Goal: Complete application form: Complete application form

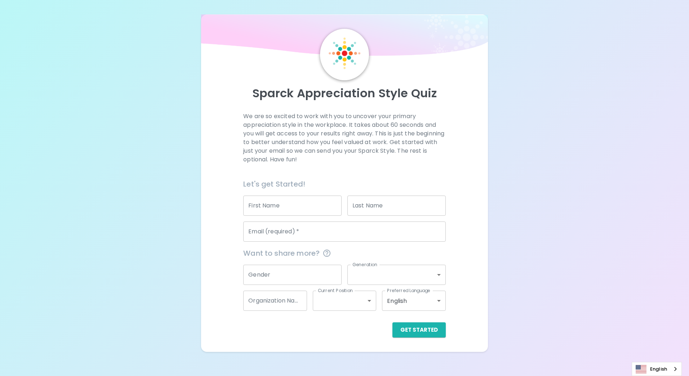
click at [331, 211] on input "First Name" at bounding box center [292, 206] width 98 height 20
type input "แ"
type input "c"
type input "Chalor"
click at [358, 205] on input "Last Name" at bounding box center [397, 206] width 98 height 20
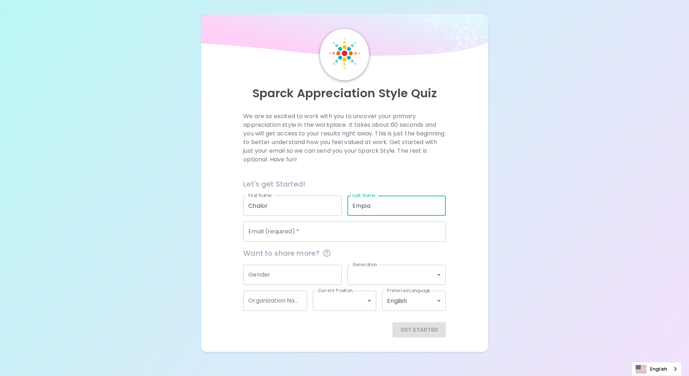
type input "Empia"
click at [269, 234] on input "Email (required)   *" at bounding box center [344, 232] width 202 height 20
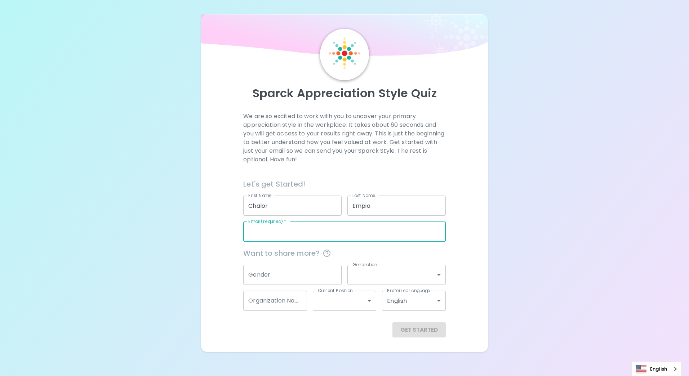
type input "[EMAIL_ADDRESS][DOMAIN_NAME]"
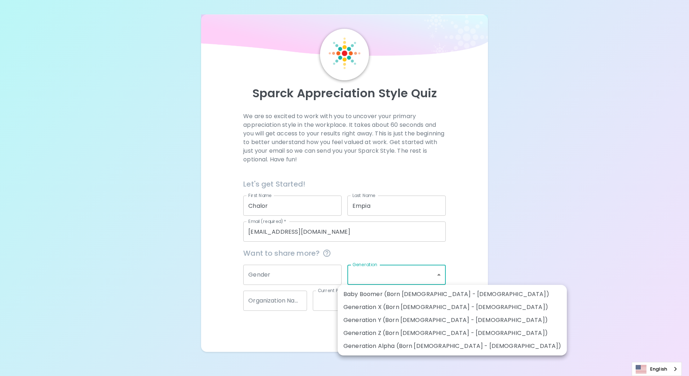
click at [384, 277] on body "Sparck Appreciation Style Quiz We are so excited to work with you to uncover yo…" at bounding box center [344, 188] width 689 height 376
click at [411, 310] on li "Generation X (Born [DEMOGRAPHIC_DATA] - [DEMOGRAPHIC_DATA])" at bounding box center [452, 307] width 229 height 13
type input "generation_x"
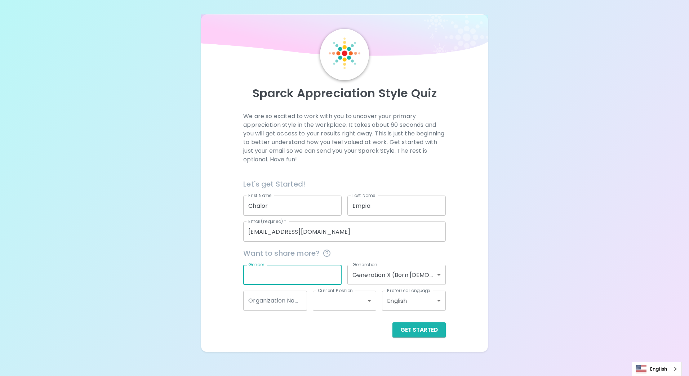
click at [282, 283] on input "Gender" at bounding box center [292, 275] width 98 height 20
type input "[DEMOGRAPHIC_DATA]"
click at [242, 327] on div "Get Started" at bounding box center [342, 324] width 208 height 27
click at [285, 305] on input "Organization Name" at bounding box center [274, 301] width 63 height 20
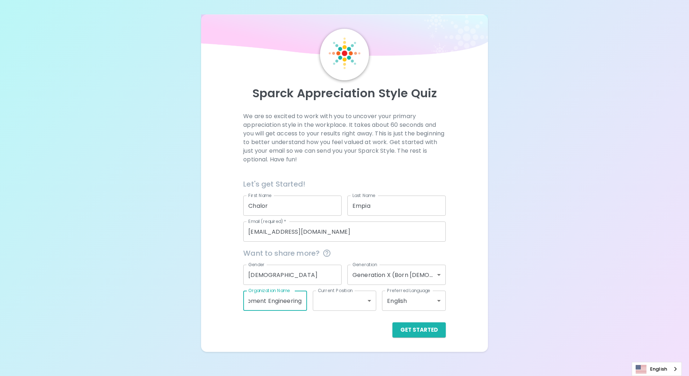
type input "Equipment Development Engineering"
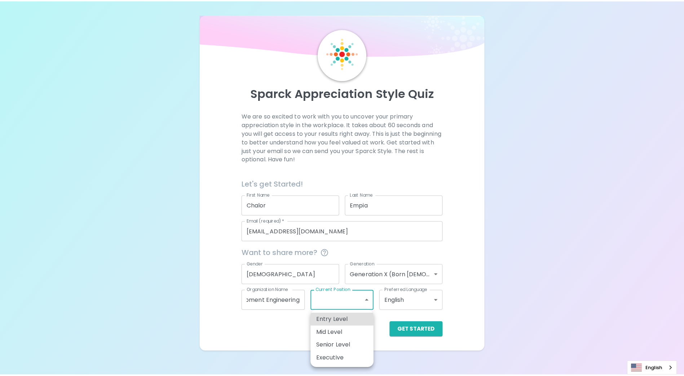
scroll to position [0, 0]
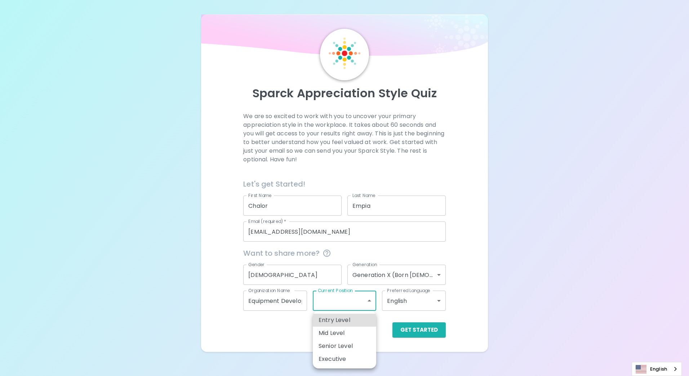
click at [355, 304] on body "Sparck Appreciation Style Quiz We are so excited to work with you to uncover yo…" at bounding box center [344, 188] width 689 height 376
click at [353, 330] on li "Mid Level" at bounding box center [344, 333] width 63 height 13
type input "mid_level"
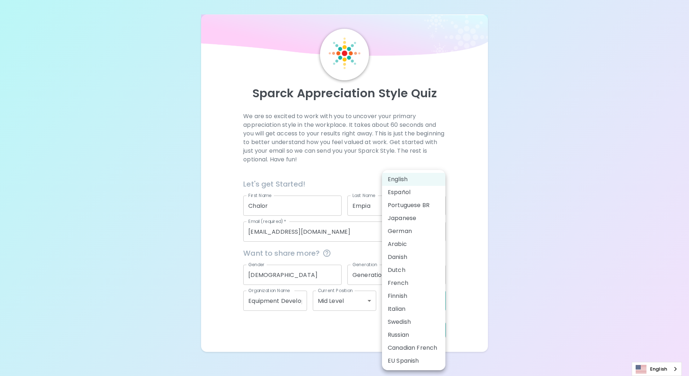
click at [429, 306] on body "Sparck Appreciation Style Quiz We are so excited to work with you to uncover yo…" at bounding box center [344, 188] width 689 height 376
click at [416, 178] on li "English" at bounding box center [413, 179] width 63 height 13
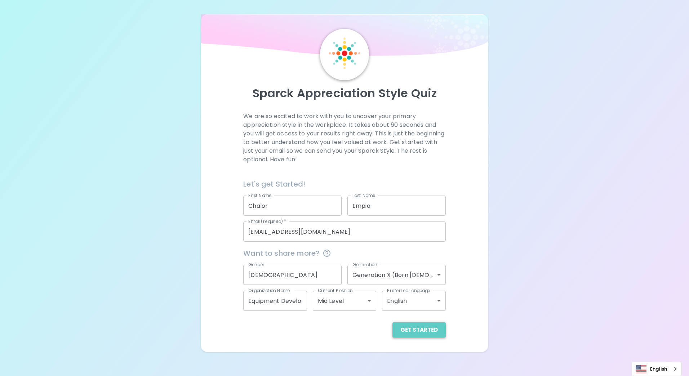
click at [424, 332] on button "Get Started" at bounding box center [419, 330] width 53 height 15
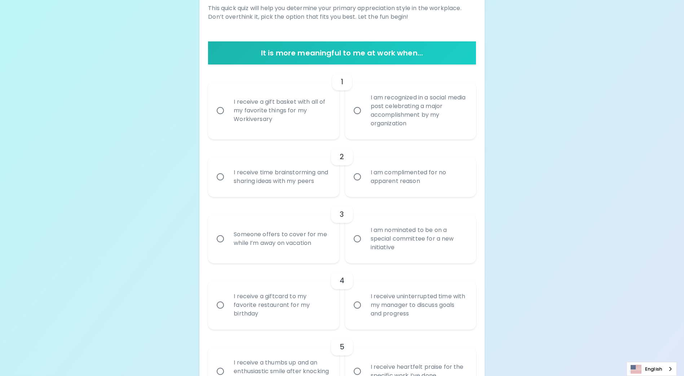
scroll to position [36, 0]
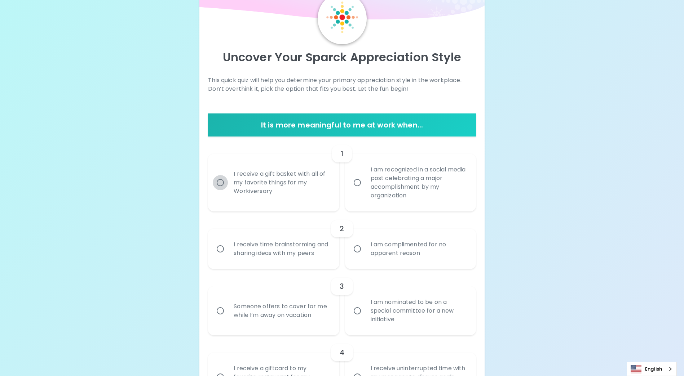
click at [226, 188] on input "I receive a gift basket with all of my favorite things for my Workiversary" at bounding box center [220, 182] width 15 height 15
radio input "true"
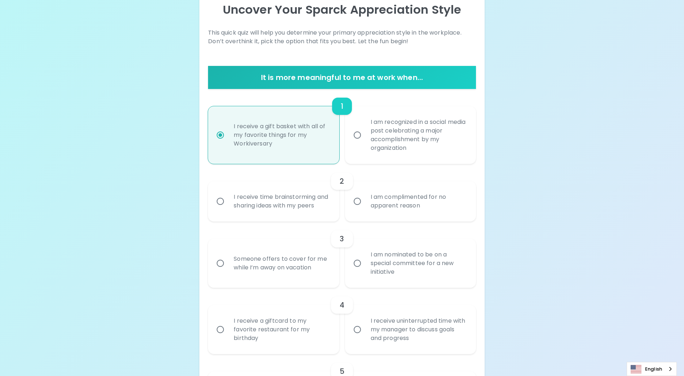
scroll to position [94, 0]
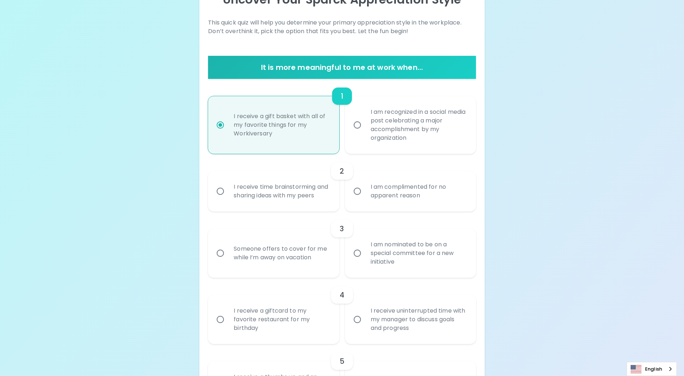
click at [305, 193] on div "I receive time brainstorming and sharing ideas with my peers" at bounding box center [281, 191] width 107 height 35
click at [228, 193] on input "I receive time brainstorming and sharing ideas with my peers" at bounding box center [220, 191] width 15 height 15
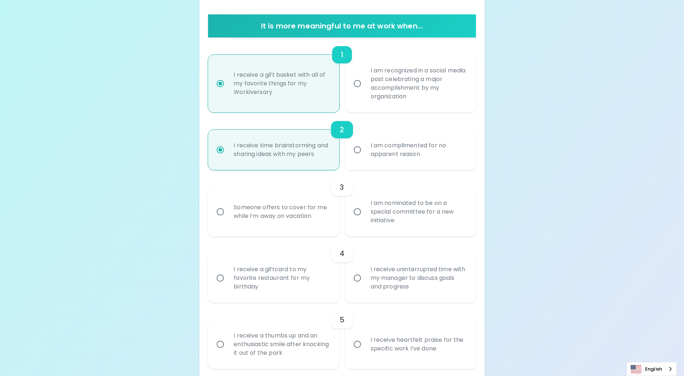
scroll to position [151, 0]
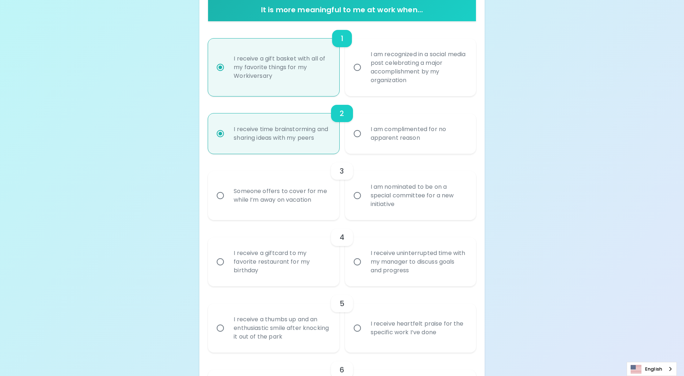
radio input "true"
click at [391, 209] on div "I am nominated to be on a special committee for a new initiative" at bounding box center [418, 195] width 107 height 43
click at [365, 203] on input "I am nominated to be on a special committee for a new initiative" at bounding box center [357, 195] width 15 height 15
radio input "false"
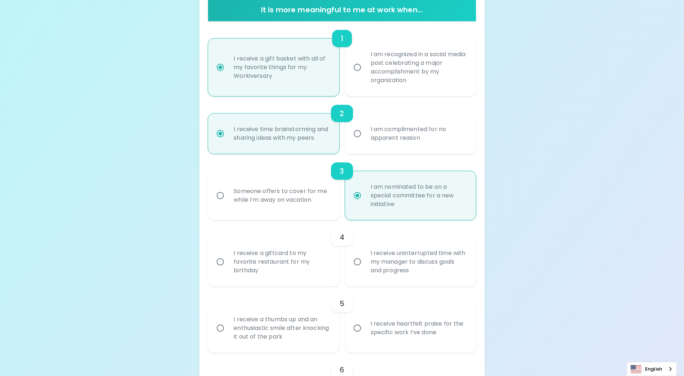
scroll to position [209, 0]
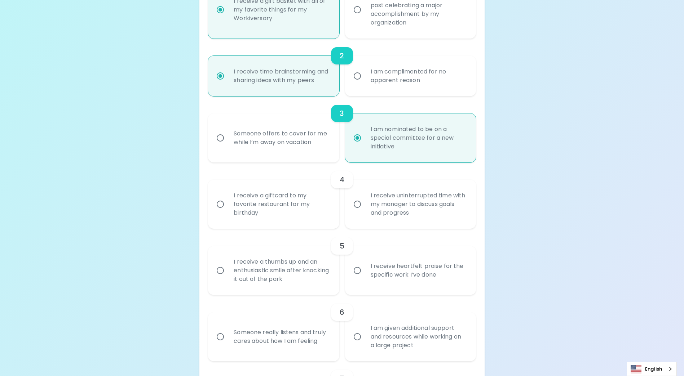
radio input "true"
click at [357, 212] on input "I receive uninterrupted time with my manager to discuss goals and progress" at bounding box center [357, 204] width 15 height 15
radio input "false"
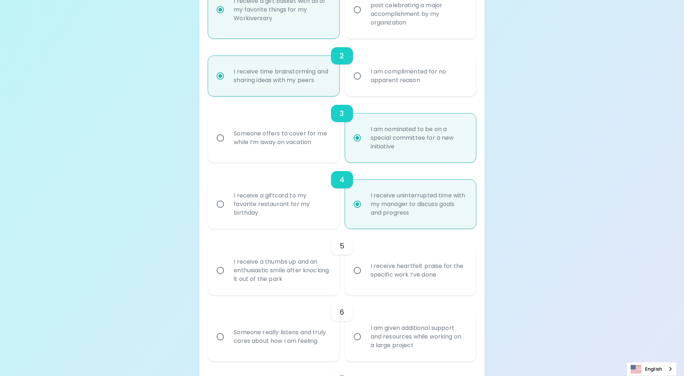
scroll to position [267, 0]
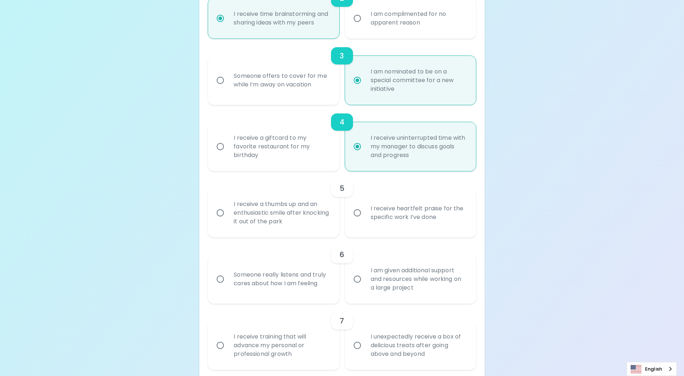
radio input "true"
click at [360, 221] on input "I receive heartfelt praise for the specific work I’ve done" at bounding box center [357, 213] width 15 height 15
radio input "false"
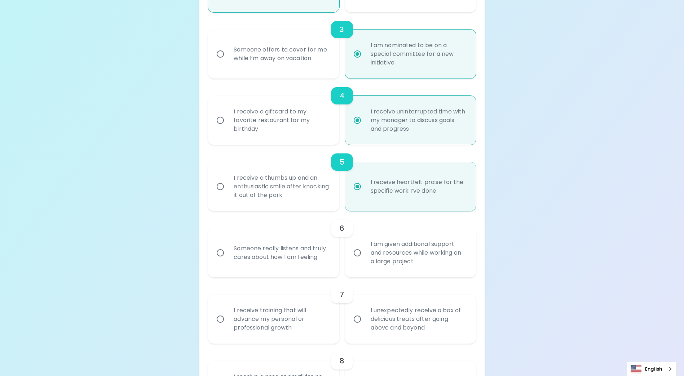
scroll to position [324, 0]
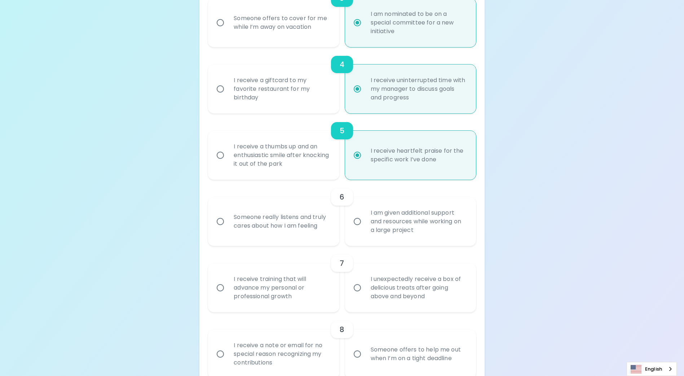
radio input "true"
click at [365, 231] on div "I am given additional support and resources while working on a large project" at bounding box center [418, 221] width 107 height 43
click at [365, 229] on input "I am given additional support and resources while working on a large project" at bounding box center [357, 221] width 15 height 15
radio input "false"
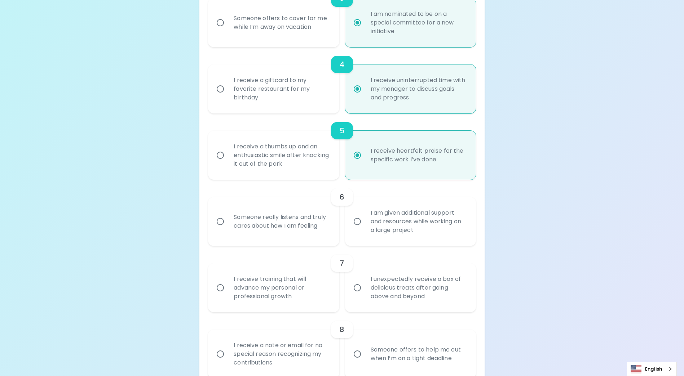
radio input "false"
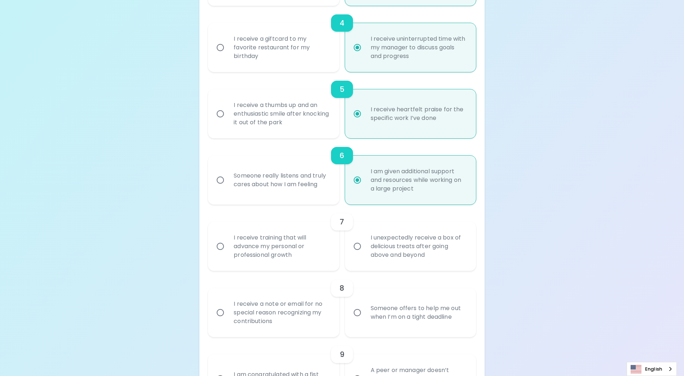
scroll to position [382, 0]
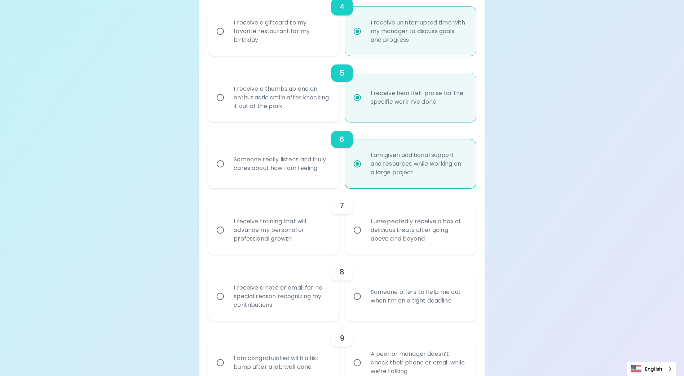
radio input "true"
click at [277, 229] on div "I receive training that will advance my personal or professional growth" at bounding box center [281, 230] width 107 height 43
click at [228, 229] on input "I receive training that will advance my personal or professional growth" at bounding box center [220, 230] width 15 height 15
radio input "false"
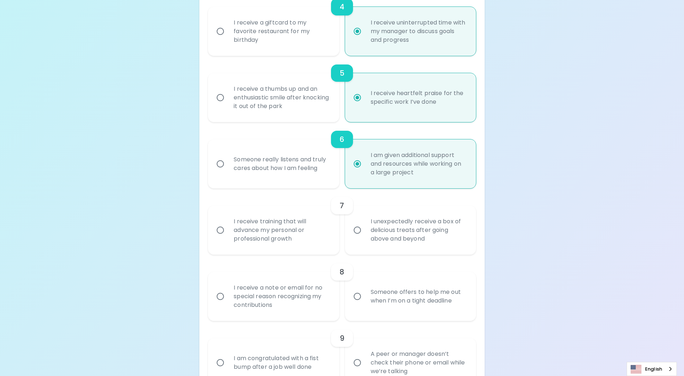
radio input "false"
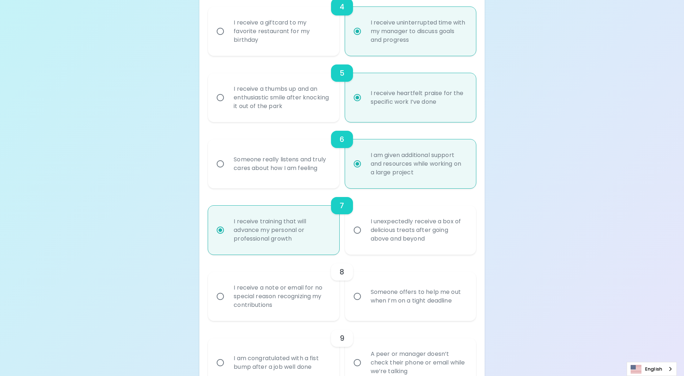
scroll to position [440, 0]
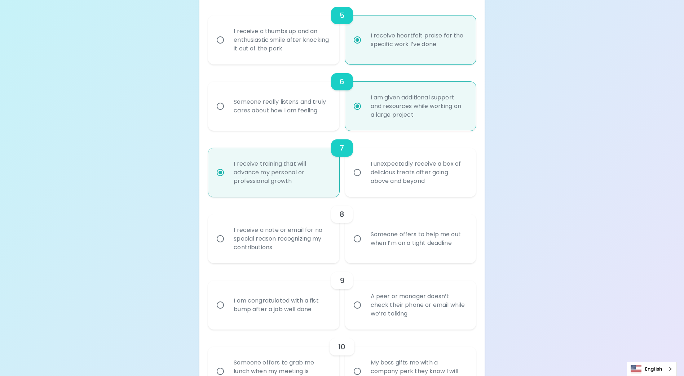
radio input "true"
click at [282, 249] on div "I receive a note or email for no special reason recognizing my contributions" at bounding box center [281, 238] width 107 height 43
click at [228, 247] on input "I receive a note or email for no special reason recognizing my contributions" at bounding box center [220, 238] width 15 height 15
radio input "false"
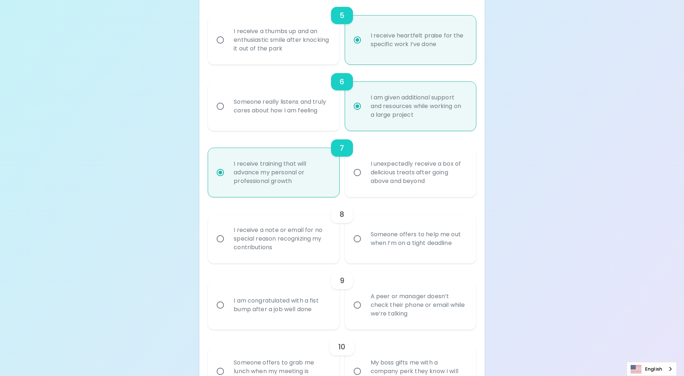
radio input "false"
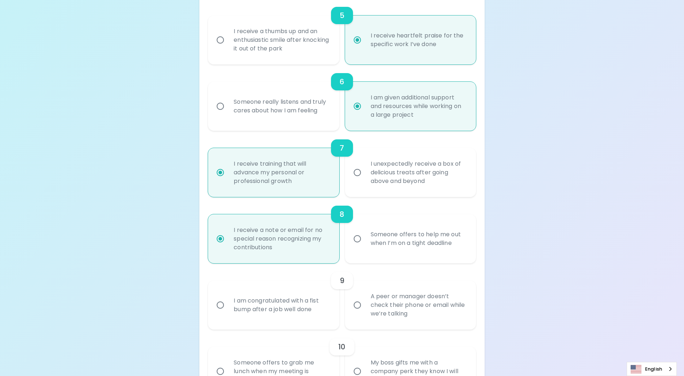
scroll to position [498, 0]
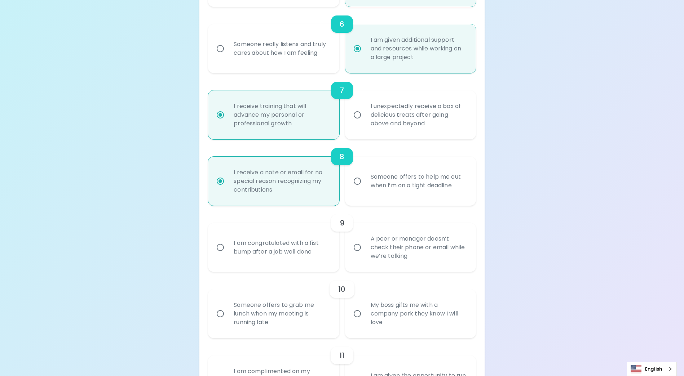
radio input "true"
click at [269, 250] on div "I am congratulated with a fist bump after a job well done" at bounding box center [281, 247] width 107 height 35
click at [228, 250] on input "I am congratulated with a fist bump after a job well done" at bounding box center [220, 247] width 15 height 15
radio input "false"
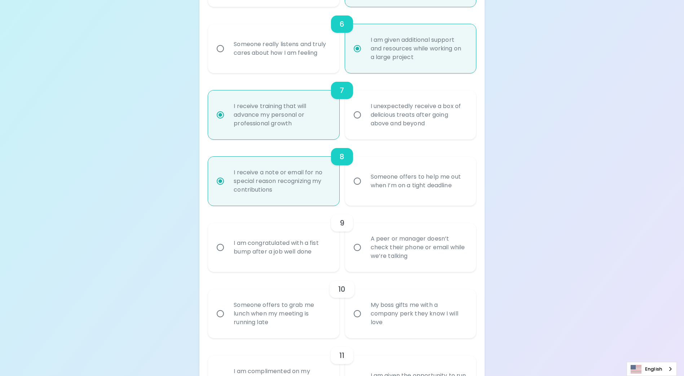
radio input "false"
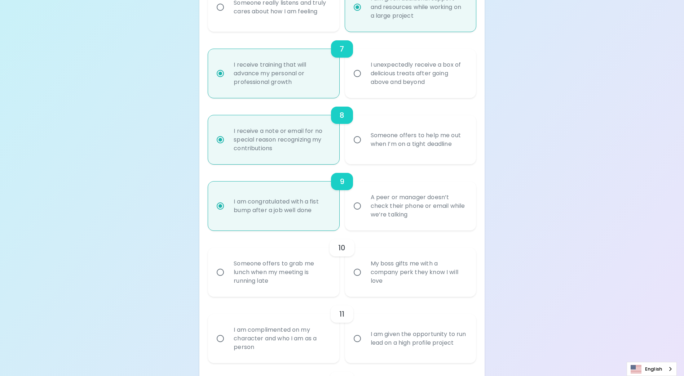
scroll to position [555, 0]
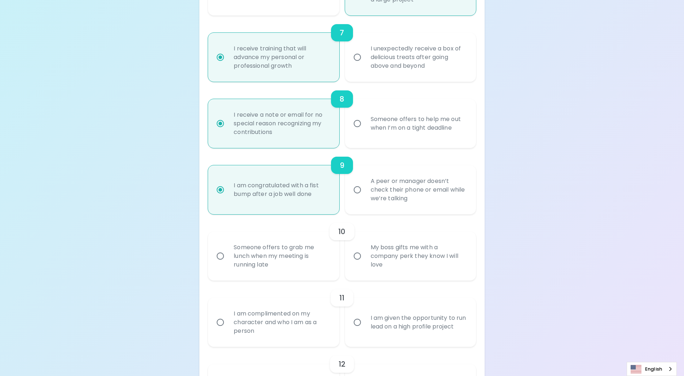
radio input "true"
click at [401, 271] on div "My boss gifts me with a company perk they know I will love" at bounding box center [418, 256] width 107 height 43
click at [365, 264] on input "My boss gifts me with a company perk they know I will love" at bounding box center [357, 256] width 15 height 15
radio input "false"
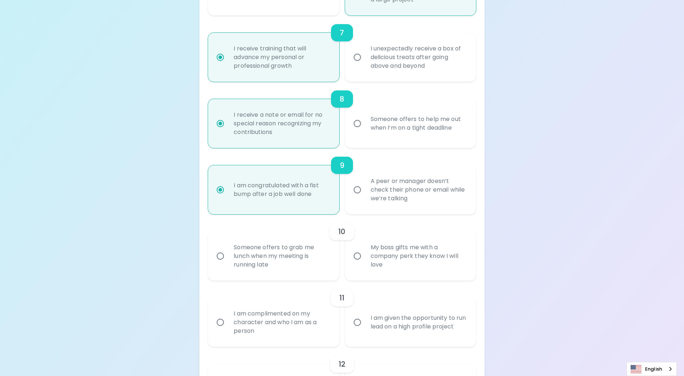
radio input "false"
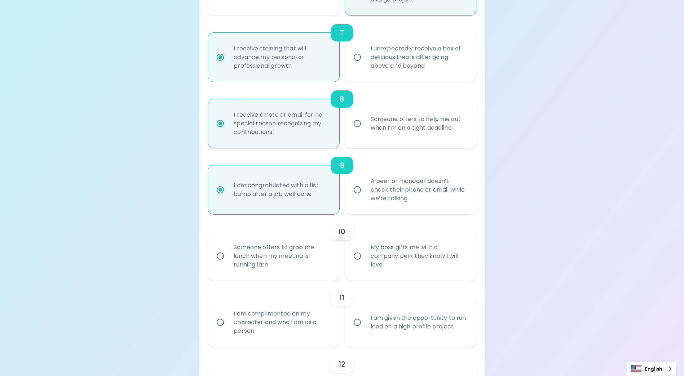
radio input "false"
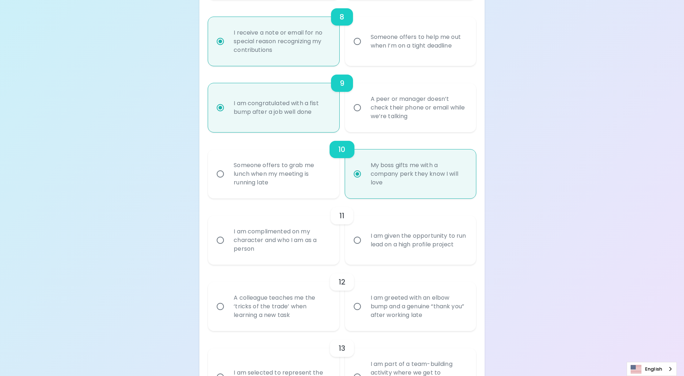
scroll to position [685, 0]
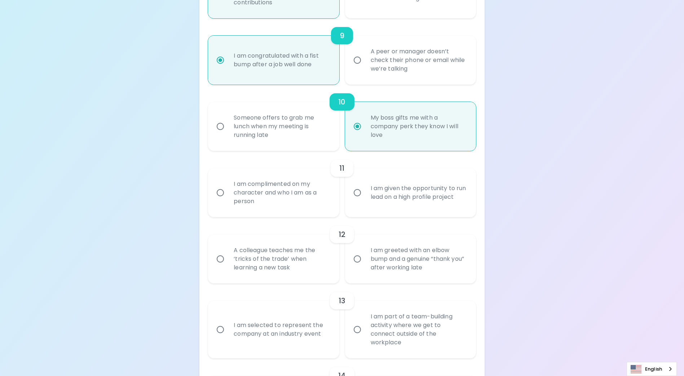
radio input "true"
click at [418, 210] on div "I am given the opportunity to run lead on a high profile project" at bounding box center [418, 193] width 107 height 35
click at [365, 200] on input "I am given the opportunity to run lead on a high profile project" at bounding box center [357, 192] width 15 height 15
radio input "false"
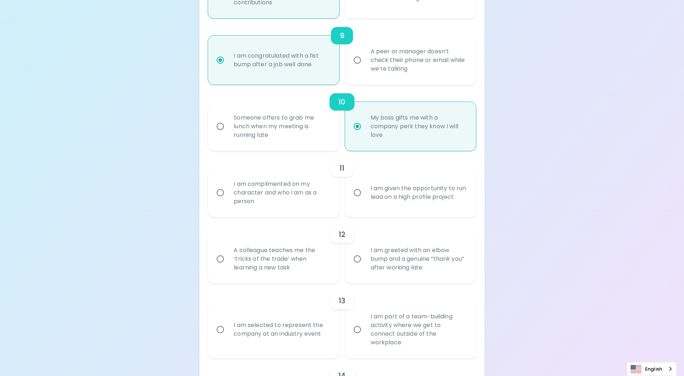
radio input "false"
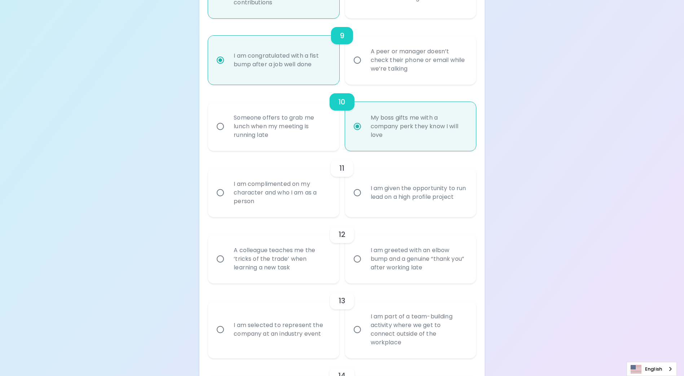
radio input "false"
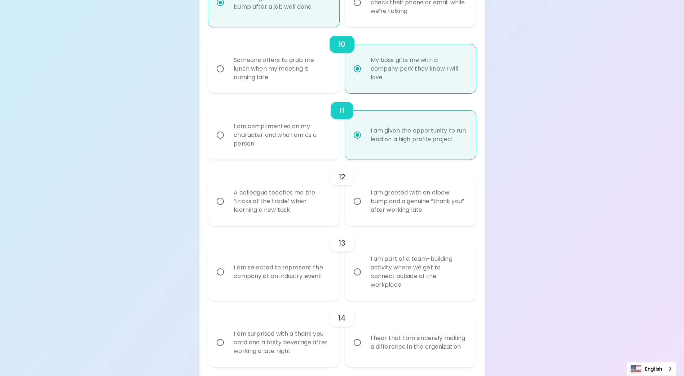
radio input "true"
click at [294, 218] on div "A colleague teaches me the ‘tricks of the trade’ when learning a new task" at bounding box center [281, 201] width 107 height 43
click at [228, 209] on input "A colleague teaches me the ‘tricks of the trade’ when learning a new task" at bounding box center [220, 201] width 15 height 15
radio input "false"
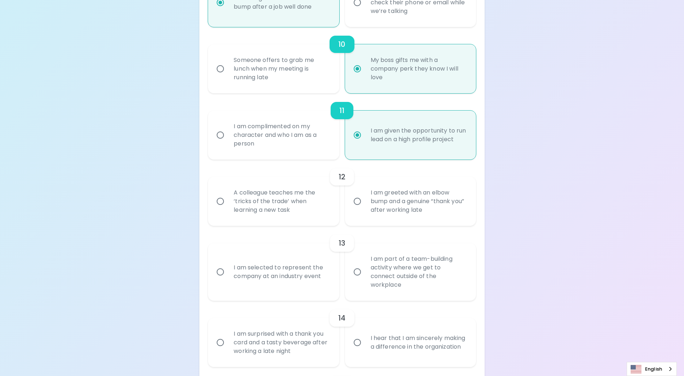
radio input "false"
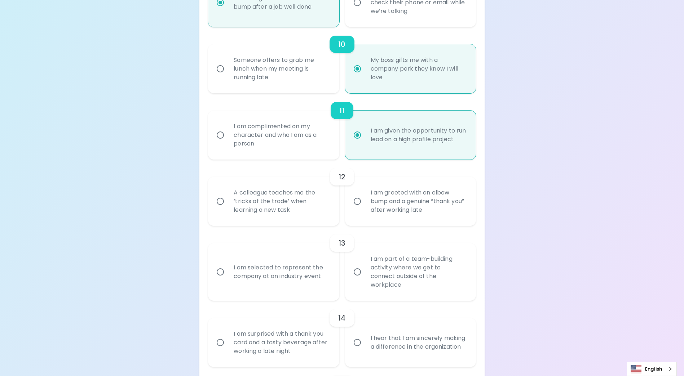
radio input "false"
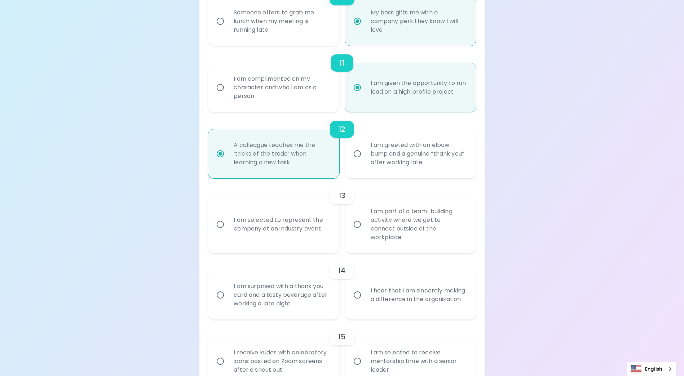
scroll to position [800, 0]
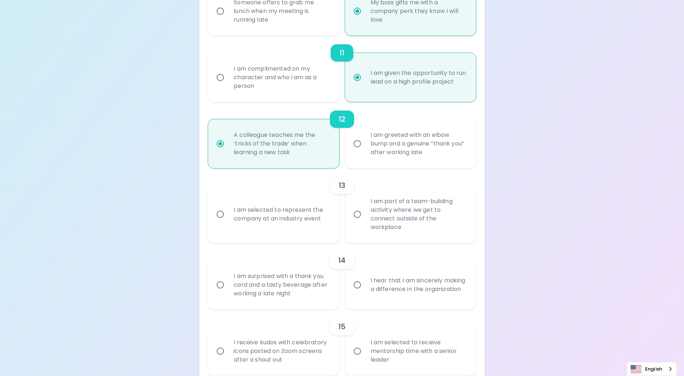
radio input "true"
click at [384, 225] on div "I am part of a team-building activity where we get to connect outside of the wo…" at bounding box center [418, 215] width 107 height 52
click at [365, 222] on input "I am part of a team-building activity where we get to connect outside of the wo…" at bounding box center [357, 214] width 15 height 15
radio input "false"
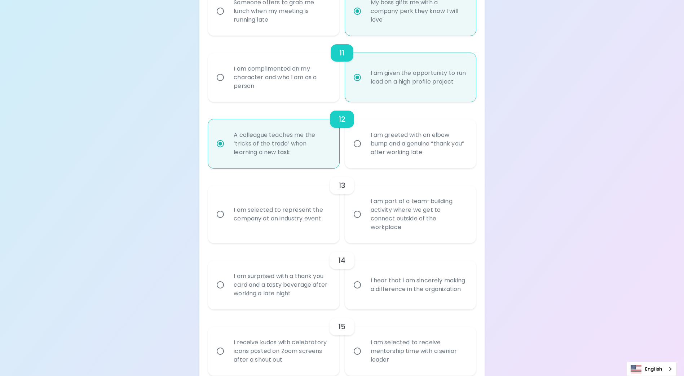
radio input "false"
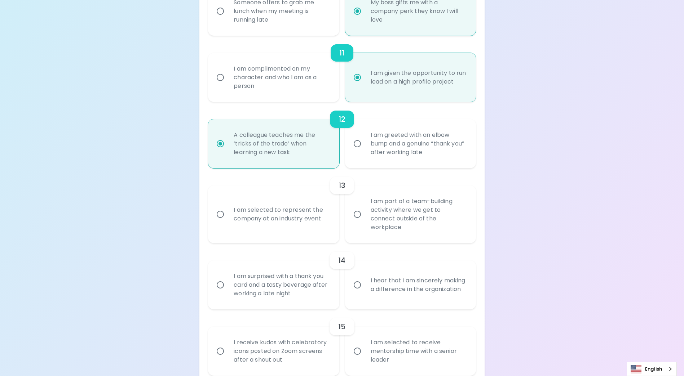
radio input "false"
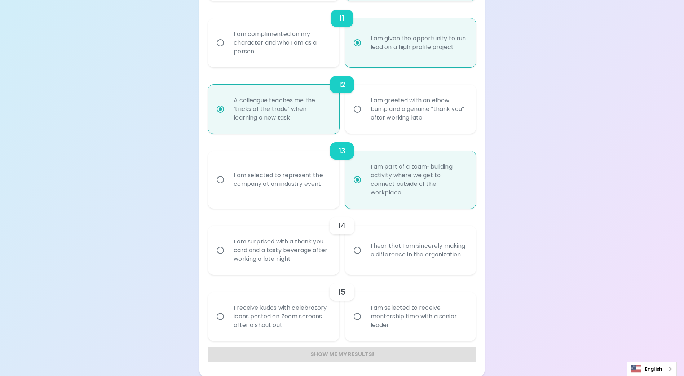
scroll to position [835, 0]
radio input "true"
click at [325, 256] on div "I am surprised with a thank you card and a tasty beverage after working a late …" at bounding box center [281, 250] width 107 height 43
click at [228, 256] on input "I am surprised with a thank you card and a tasty beverage after working a late …" at bounding box center [220, 250] width 15 height 15
radio input "false"
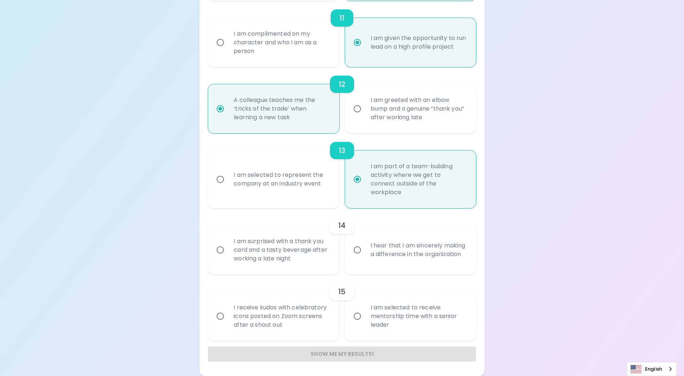
radio input "false"
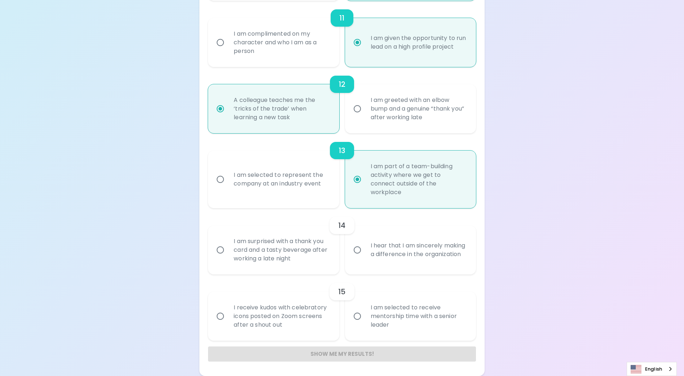
radio input "false"
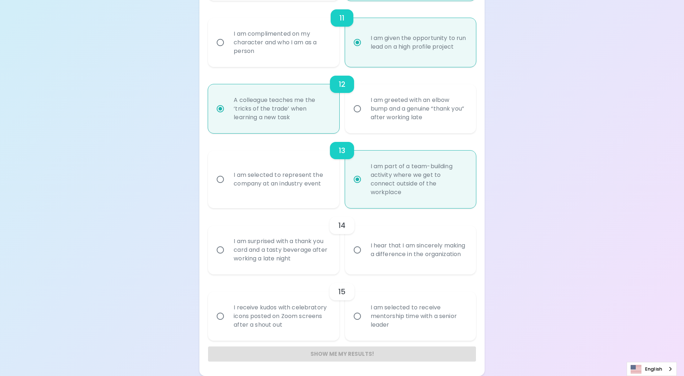
radio input "false"
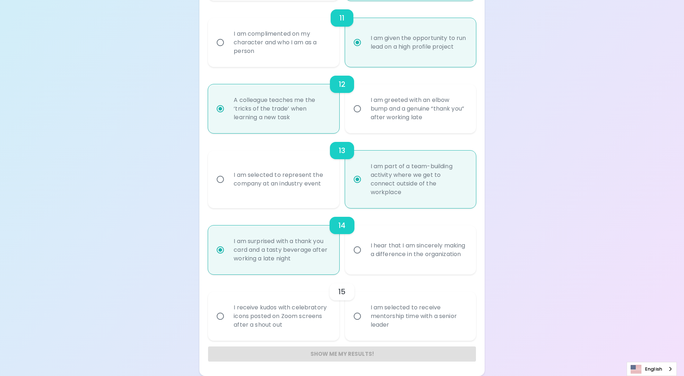
radio input "true"
click at [378, 317] on div "I am selected to receive mentorship time with a senior leader" at bounding box center [418, 316] width 107 height 43
click at [365, 317] on input "I am selected to receive mentorship time with a senior leader" at bounding box center [357, 316] width 15 height 15
radio input "false"
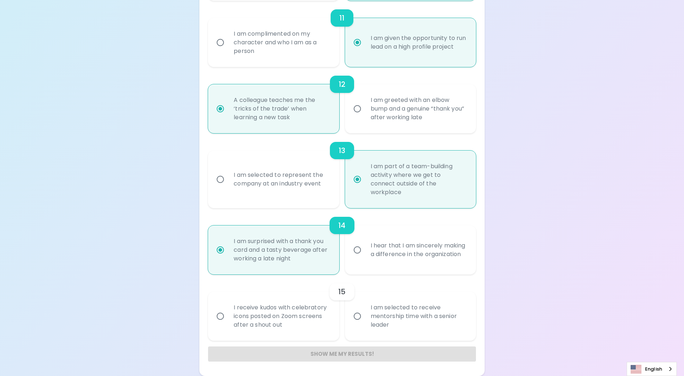
radio input "false"
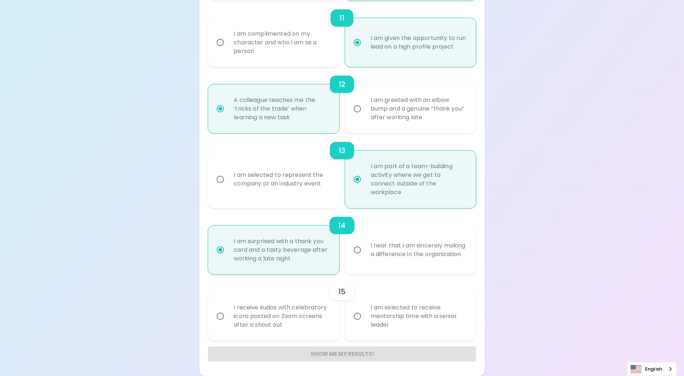
radio input "false"
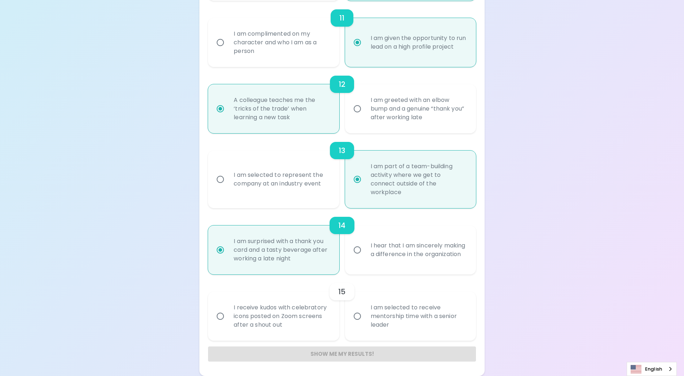
radio input "false"
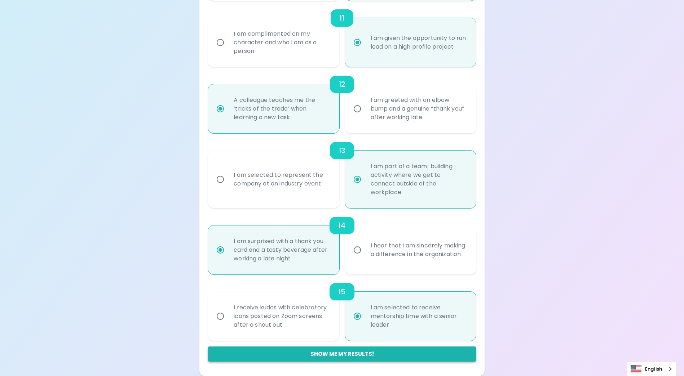
radio input "true"
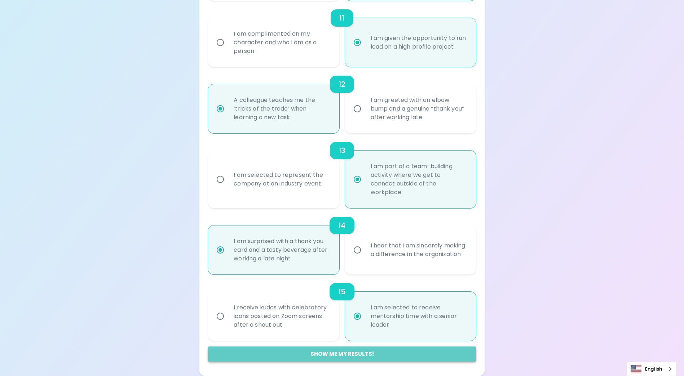
click at [377, 353] on button "Show me my results!" at bounding box center [342, 354] width 268 height 15
radio input "false"
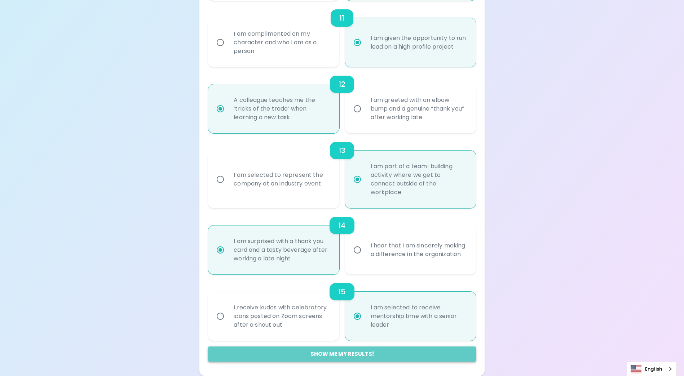
radio input "false"
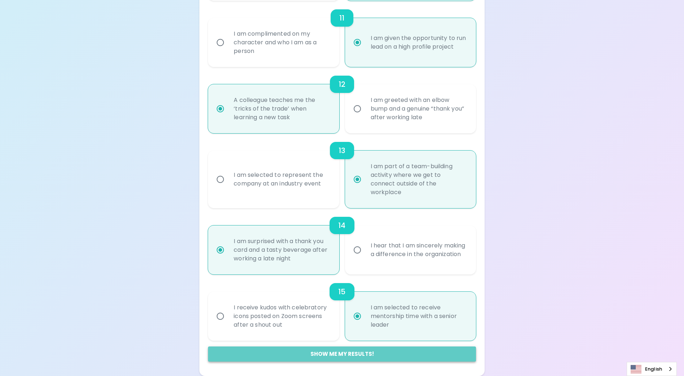
radio input "false"
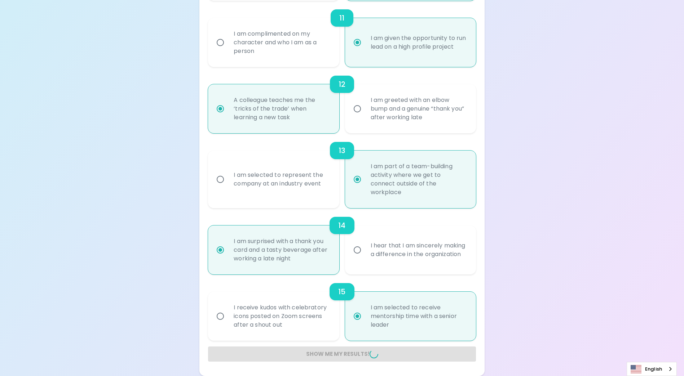
radio input "false"
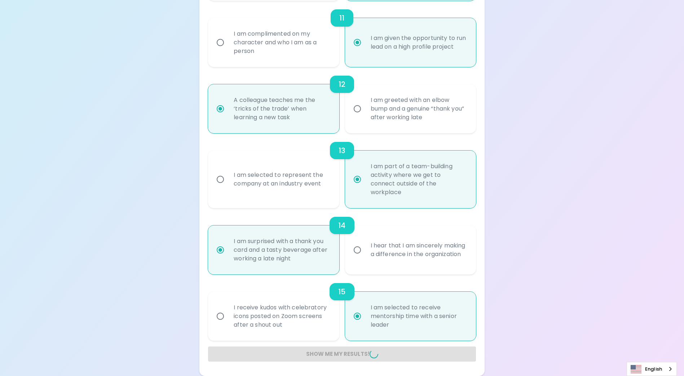
radio input "false"
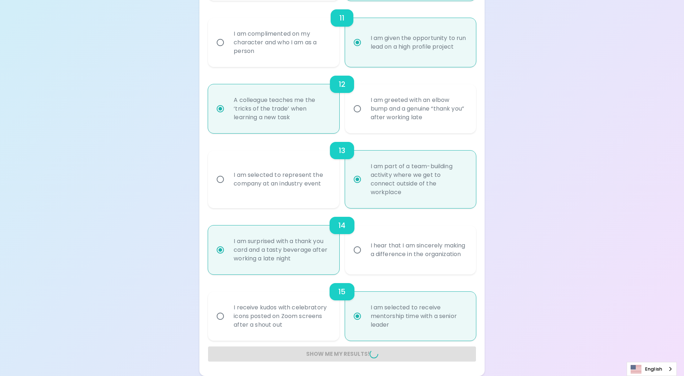
radio input "false"
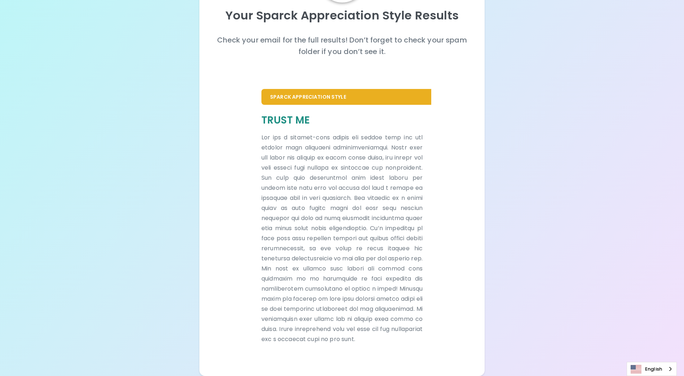
scroll to position [88, 0]
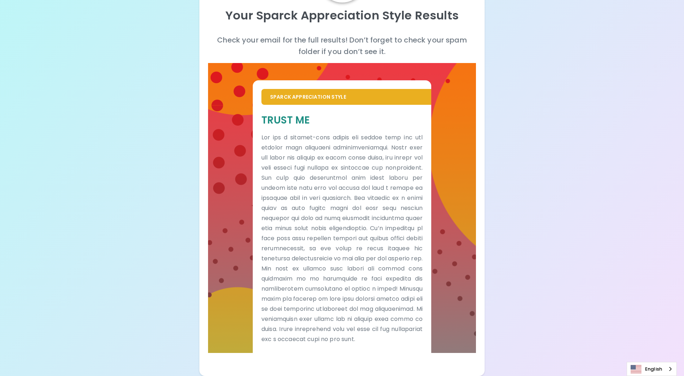
click at [522, 196] on div "Your Sparck Appreciation Style Results Check your email for the full results! D…" at bounding box center [342, 149] width 684 height 454
click at [663, 371] on div "English" at bounding box center [652, 369] width 50 height 14
click at [552, 295] on div "Your Sparck Appreciation Style Results Check your email for the full results! D…" at bounding box center [342, 149] width 684 height 454
click at [542, 163] on div "Your Sparck Appreciation Style Results Check your email for the full results! D…" at bounding box center [342, 149] width 684 height 454
click at [545, 165] on div "Your Sparck Appreciation Style Results Check your email for the full results! D…" at bounding box center [342, 149] width 684 height 454
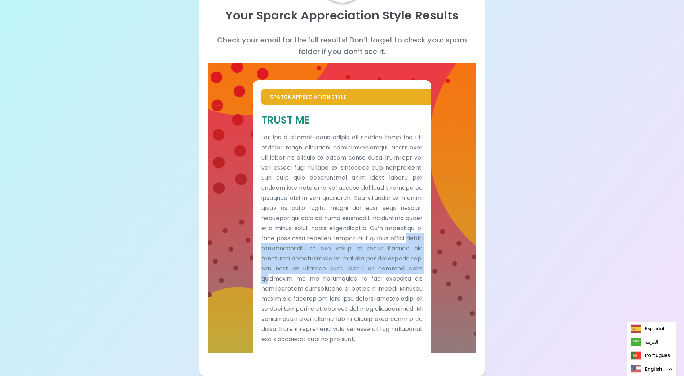
drag, startPoint x: 339, startPoint y: 237, endPoint x: 341, endPoint y: 274, distance: 37.5
click at [341, 274] on p at bounding box center [341, 239] width 161 height 212
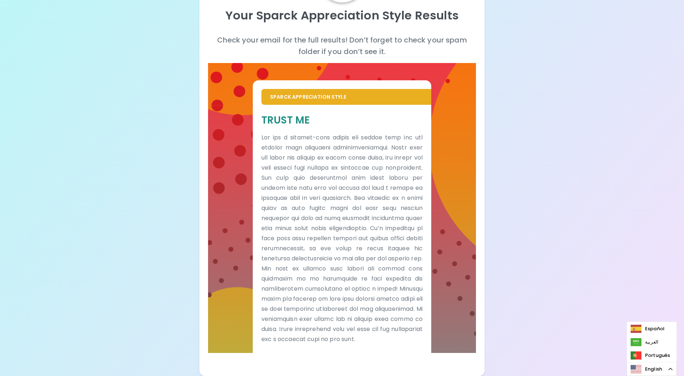
drag, startPoint x: 341, startPoint y: 274, endPoint x: 362, endPoint y: 309, distance: 40.8
click at [362, 309] on p at bounding box center [341, 239] width 161 height 212
click at [580, 149] on div "Your Sparck Appreciation Style Results Check your email for the full results! D…" at bounding box center [342, 149] width 684 height 454
